Goal: Information Seeking & Learning: Learn about a topic

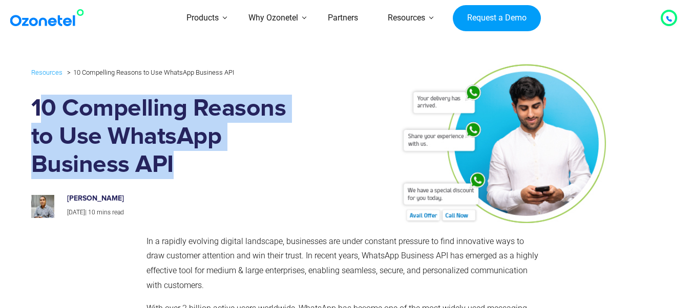
drag, startPoint x: 37, startPoint y: 107, endPoint x: 176, endPoint y: 163, distance: 149.8
click at [176, 163] on h1 "10 Compelling Reasons to Use WhatsApp Business API" at bounding box center [162, 137] width 263 height 85
click at [177, 163] on h1 "10 Compelling Reasons to Use WhatsApp Business API" at bounding box center [162, 137] width 263 height 85
drag, startPoint x: 177, startPoint y: 163, endPoint x: 26, endPoint y: 111, distance: 159.3
click at [26, 111] on div "Resources 10 Compelling Reasons to Use WhatsApp Business API 10 Compelling Reas…" at bounding box center [346, 142] width 640 height 174
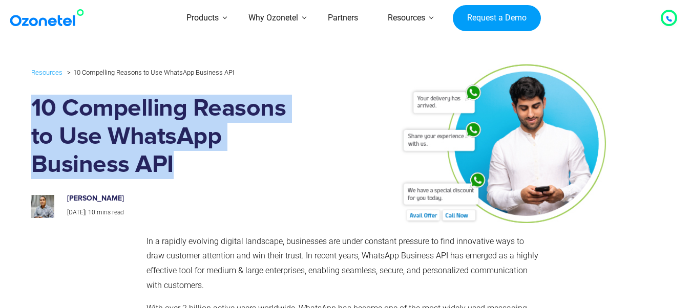
click at [625, 212] on img at bounding box center [477, 142] width 352 height 164
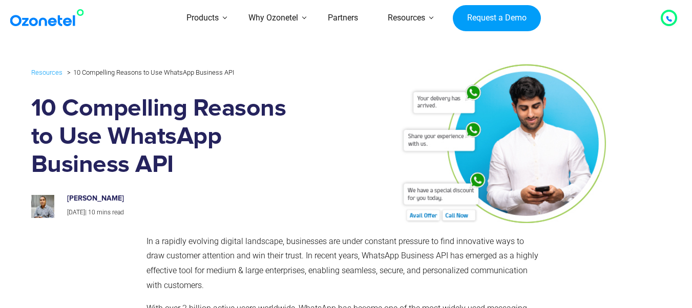
click at [203, 189] on div "[PERSON_NAME] [DATE] | 10 mins read" at bounding box center [163, 201] width 278 height 34
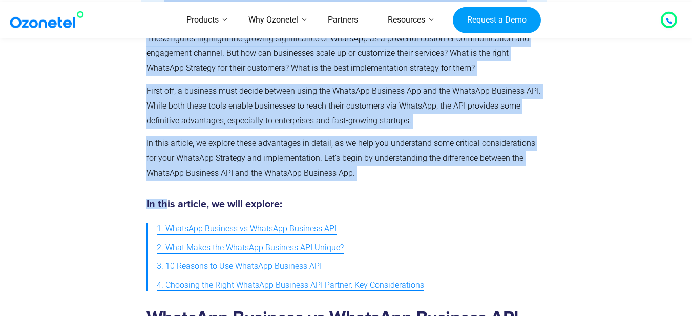
scroll to position [461, 0]
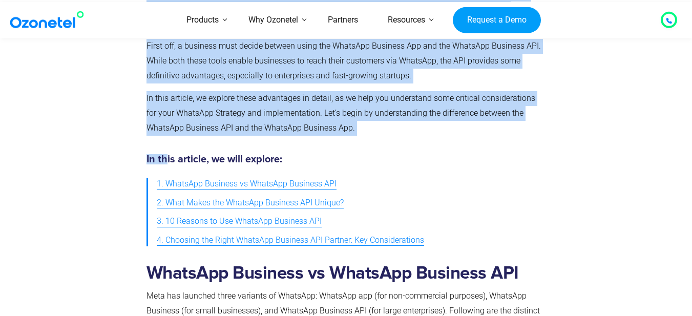
drag, startPoint x: 145, startPoint y: 141, endPoint x: 368, endPoint y: 130, distance: 223.7
copy div "Lo i dolorsi ametcons adipisc elitseddo, eiusmodtem inc utlab etdolore magnaali…"
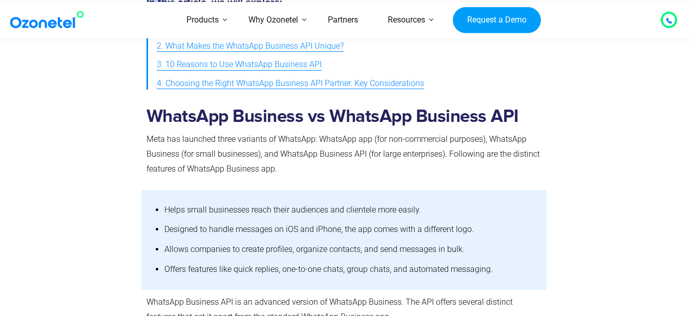
scroll to position [615, 0]
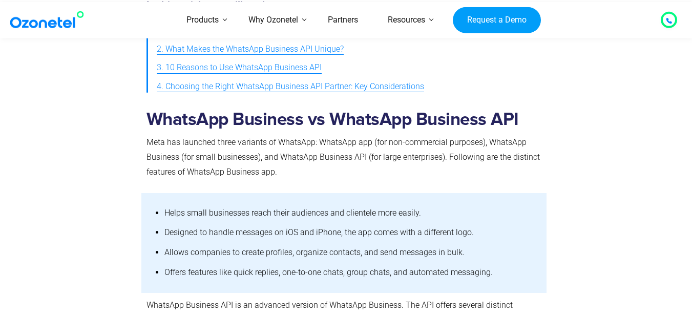
click at [143, 114] on div "WhatsApp Business vs WhatsApp Business API Meta has launched three variants of …" at bounding box center [344, 147] width 406 height 92
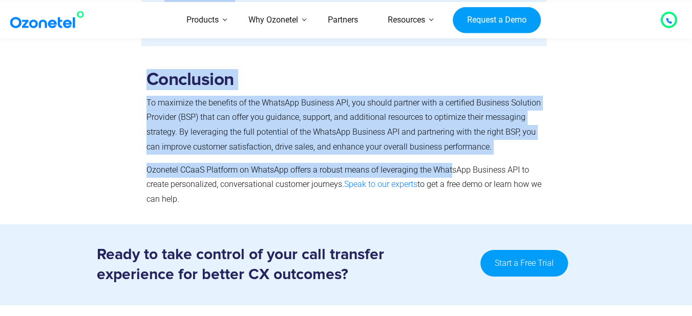
scroll to position [3535, 0]
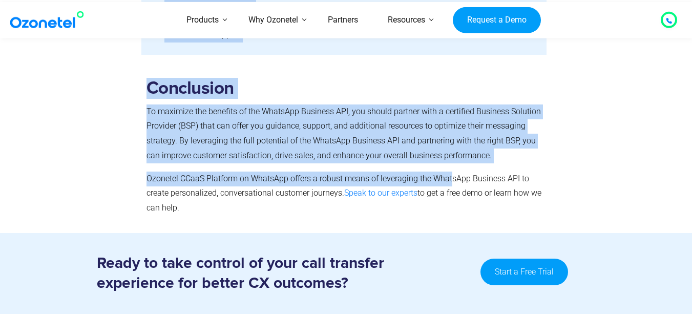
drag, startPoint x: 148, startPoint y: 116, endPoint x: 448, endPoint y: 190, distance: 308.5
copy div "LoremIps Dolorsit am ConseCte Adipisci ELI Sedd eiu temporin utlab etdolore ma …"
